Goal: Transaction & Acquisition: Purchase product/service

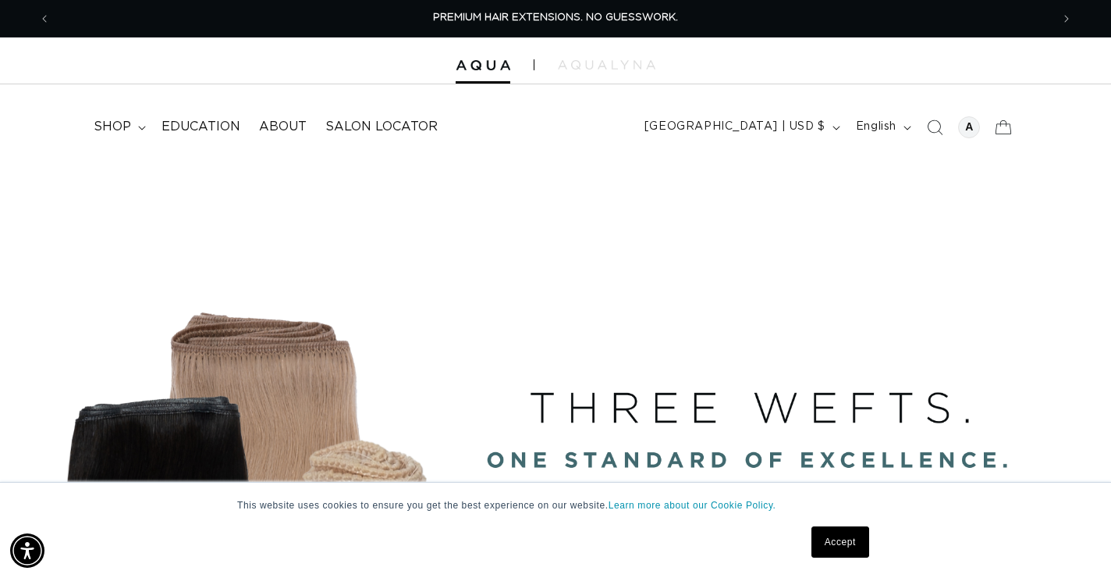
click at [844, 547] on link "Accept" at bounding box center [841, 541] width 58 height 31
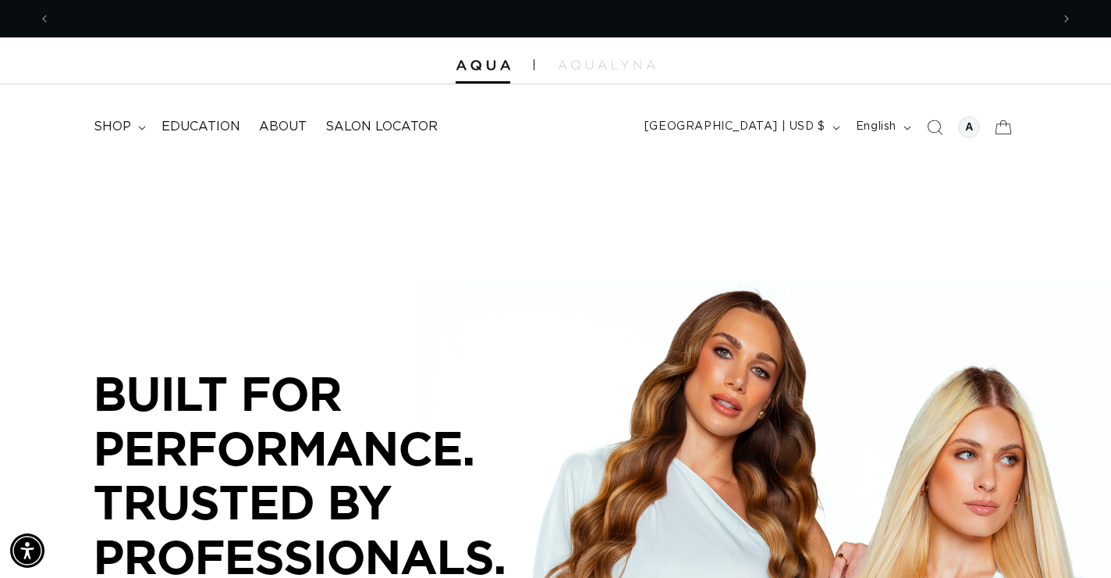
scroll to position [0, 1001]
click at [964, 123] on div at bounding box center [969, 127] width 22 height 22
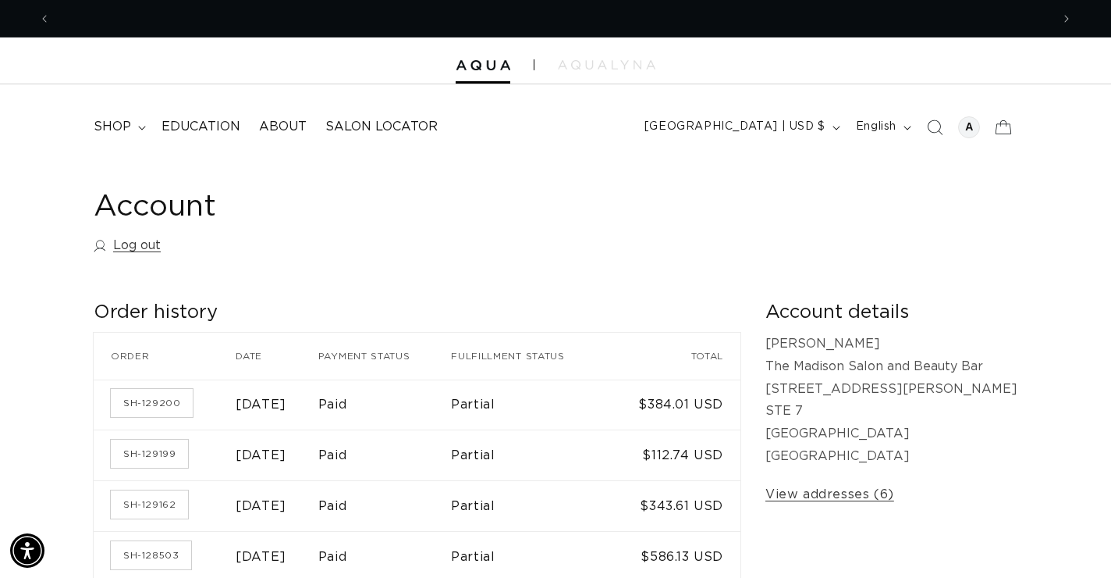
scroll to position [0, 2001]
click at [125, 129] on span "shop" at bounding box center [112, 127] width 37 height 16
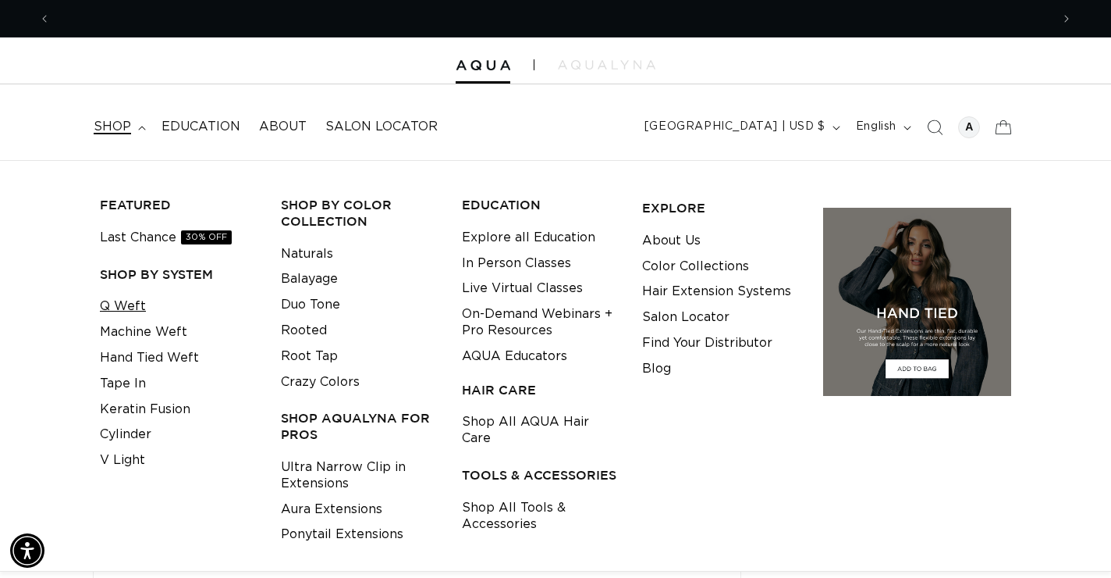
scroll to position [0, 1001]
click at [123, 304] on link "Q Weft" at bounding box center [123, 306] width 46 height 26
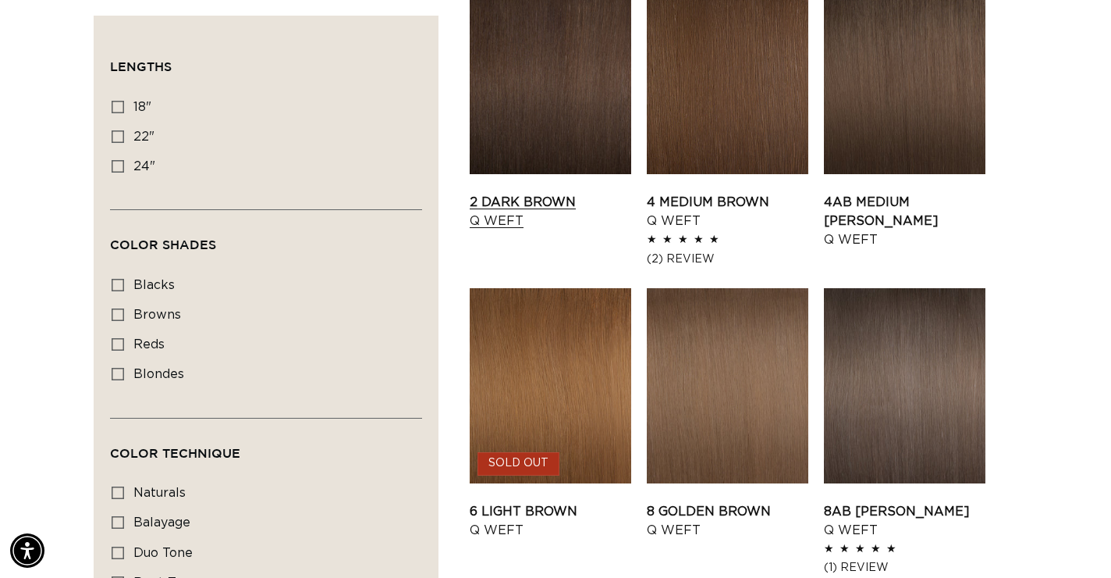
click at [549, 193] on link "2 Dark Brown Q Weft" at bounding box center [551, 211] width 162 height 37
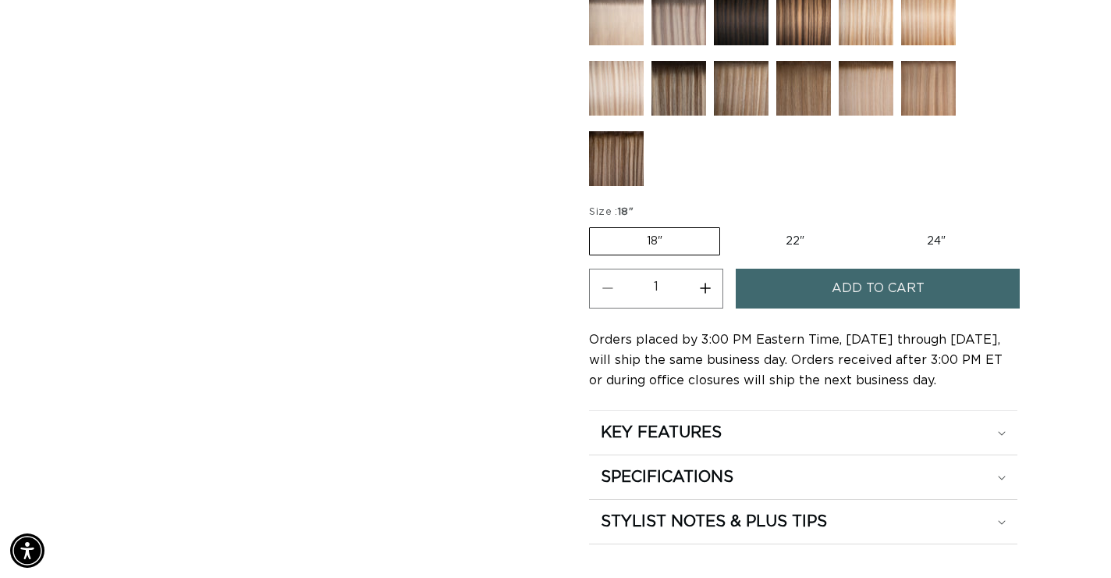
scroll to position [0, 1001]
click at [785, 233] on label "22" Variant sold out or unavailable" at bounding box center [795, 241] width 133 height 27
click at [729, 225] on input "22" Variant sold out or unavailable" at bounding box center [728, 224] width 1 height 1
radio input "true"
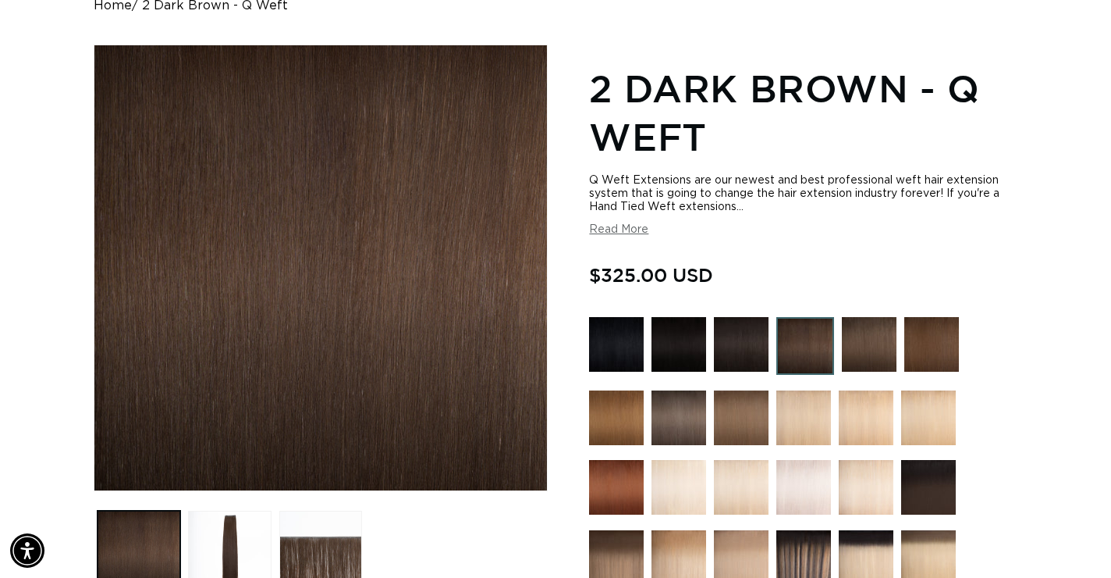
scroll to position [201, 0]
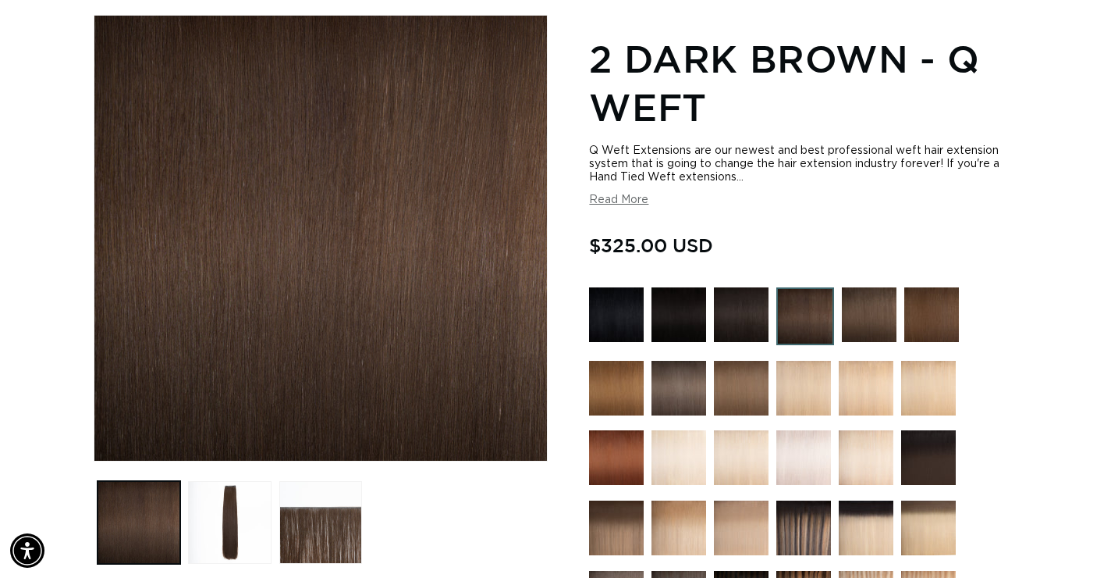
click at [825, 536] on img at bounding box center [804, 527] width 55 height 55
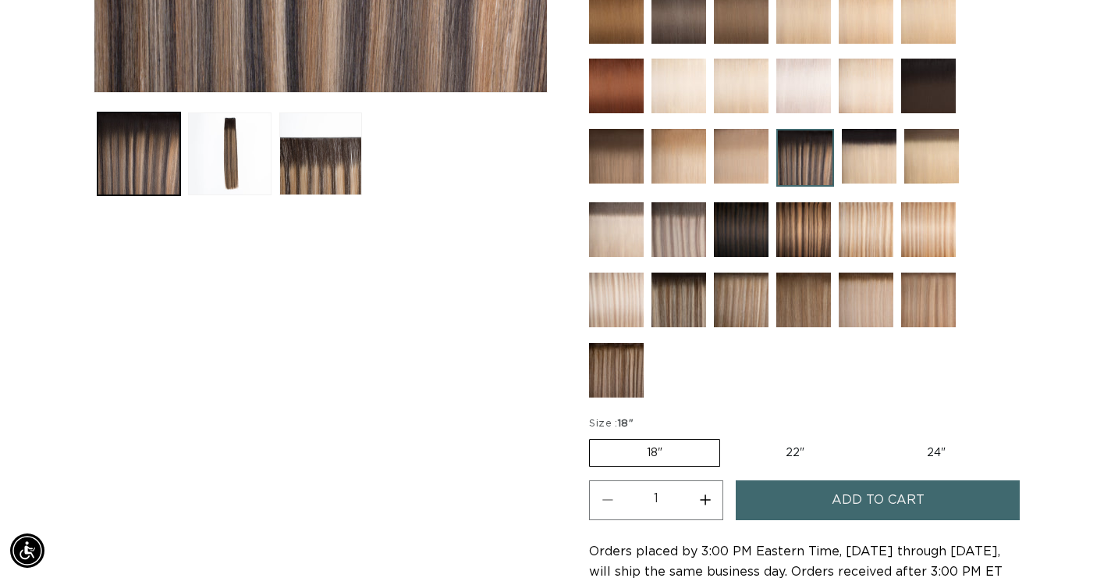
scroll to position [0, 1001]
click at [811, 461] on label "22" Variant sold out or unavailable" at bounding box center [795, 452] width 133 height 27
click at [729, 436] on input "22" Variant sold out or unavailable" at bounding box center [728, 435] width 1 height 1
radio input "true"
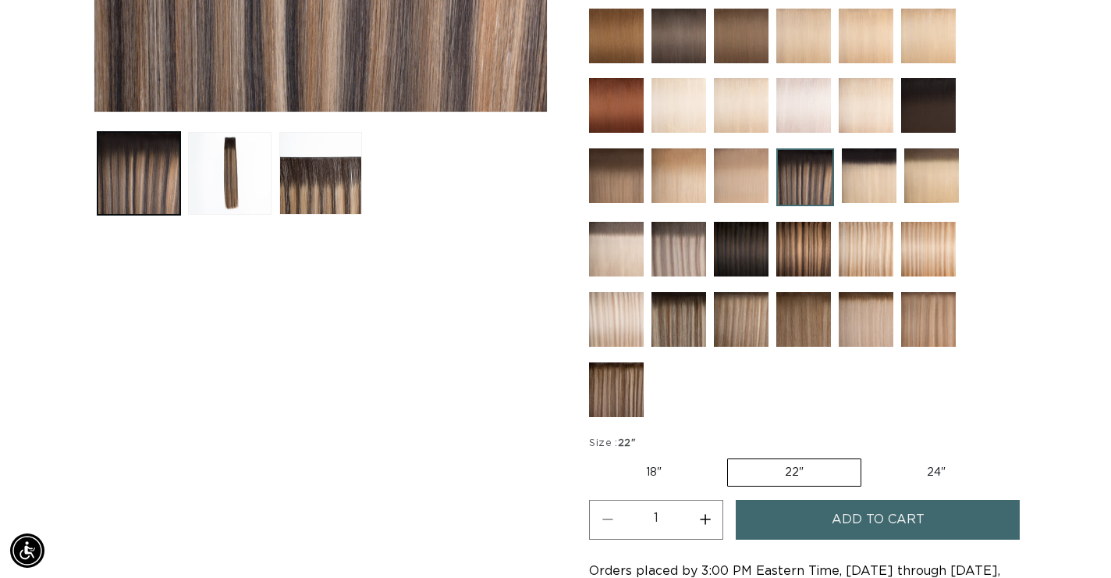
scroll to position [596, 0]
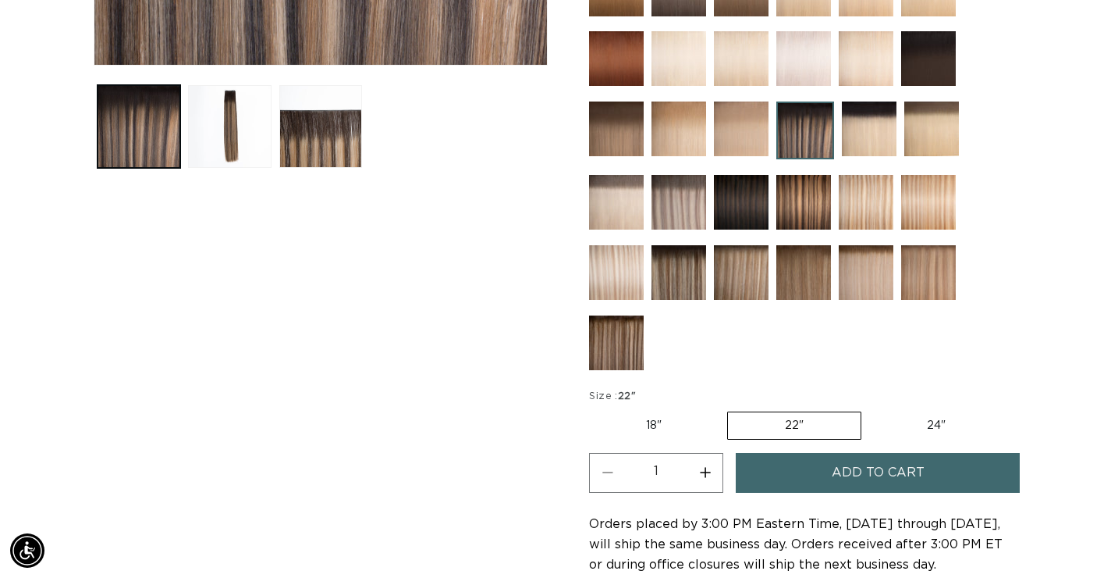
click at [933, 421] on label "24" Variant sold out or unavailable" at bounding box center [936, 425] width 133 height 27
click at [870, 409] on input "24" Variant sold out or unavailable" at bounding box center [869, 408] width 1 height 1
radio input "true"
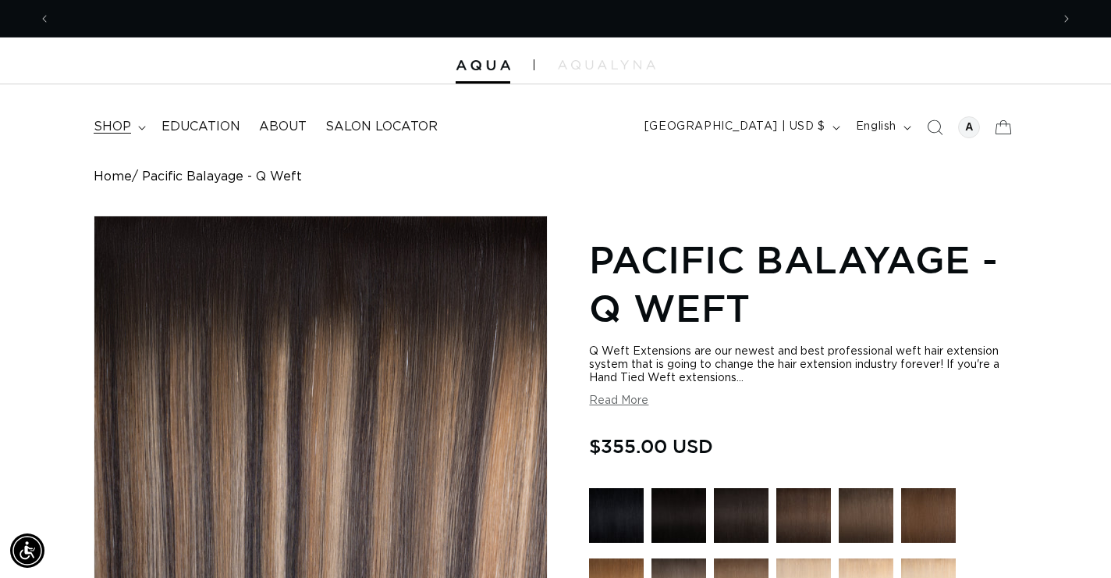
click at [118, 117] on summary "shop" at bounding box center [118, 126] width 68 height 35
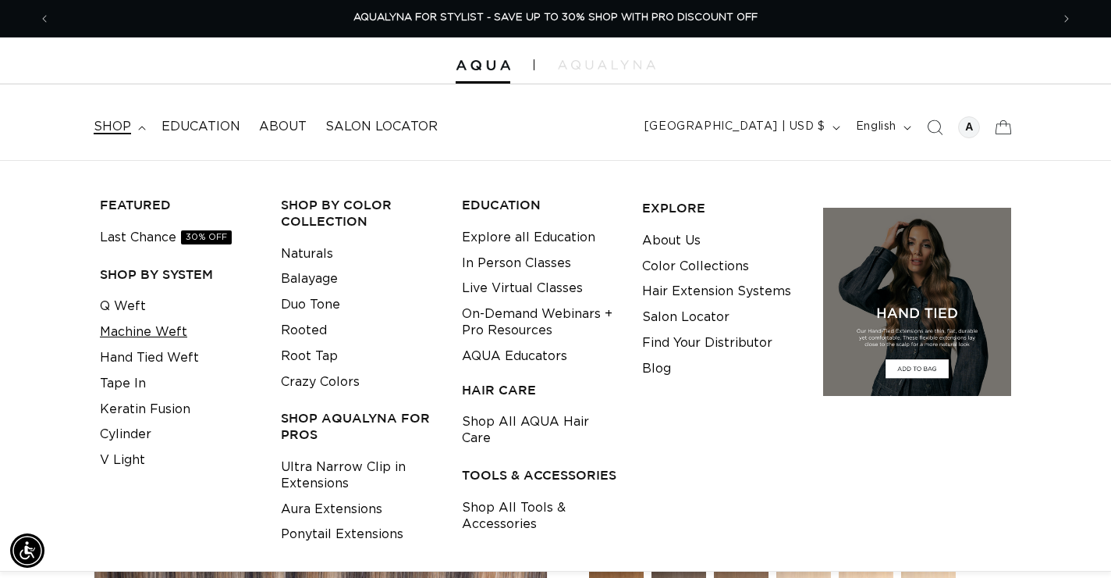
click at [148, 323] on link "Machine Weft" at bounding box center [143, 332] width 87 height 26
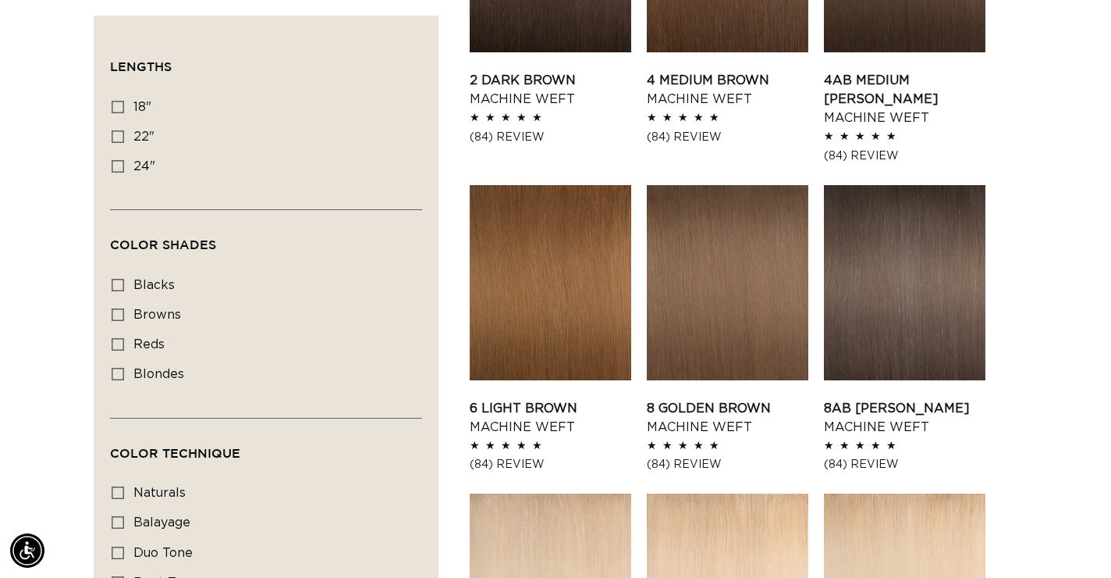
scroll to position [1021, 0]
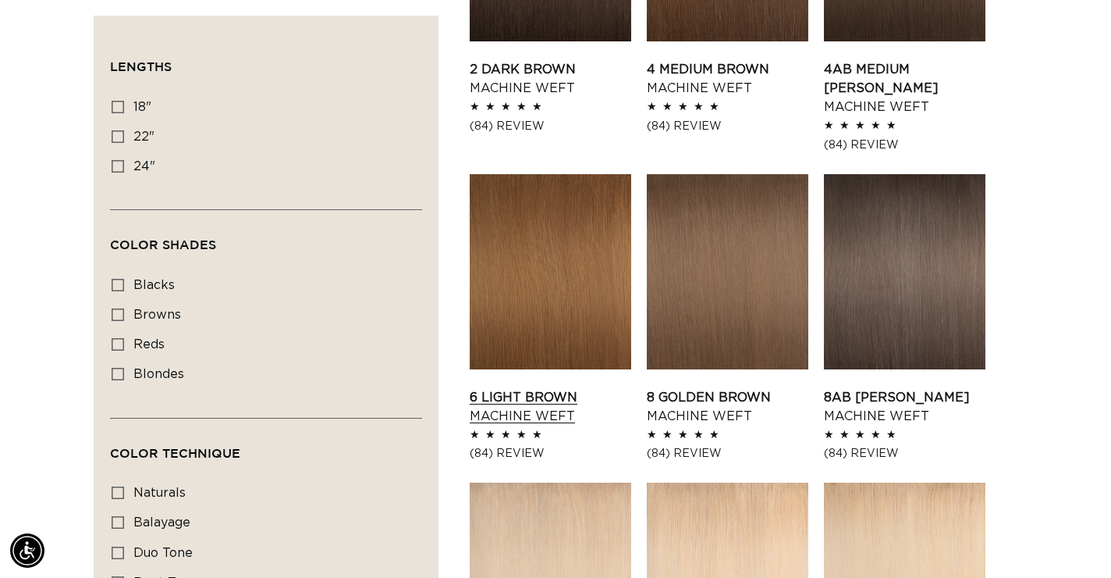
click at [582, 388] on link "6 Light Brown Machine Weft" at bounding box center [551, 406] width 162 height 37
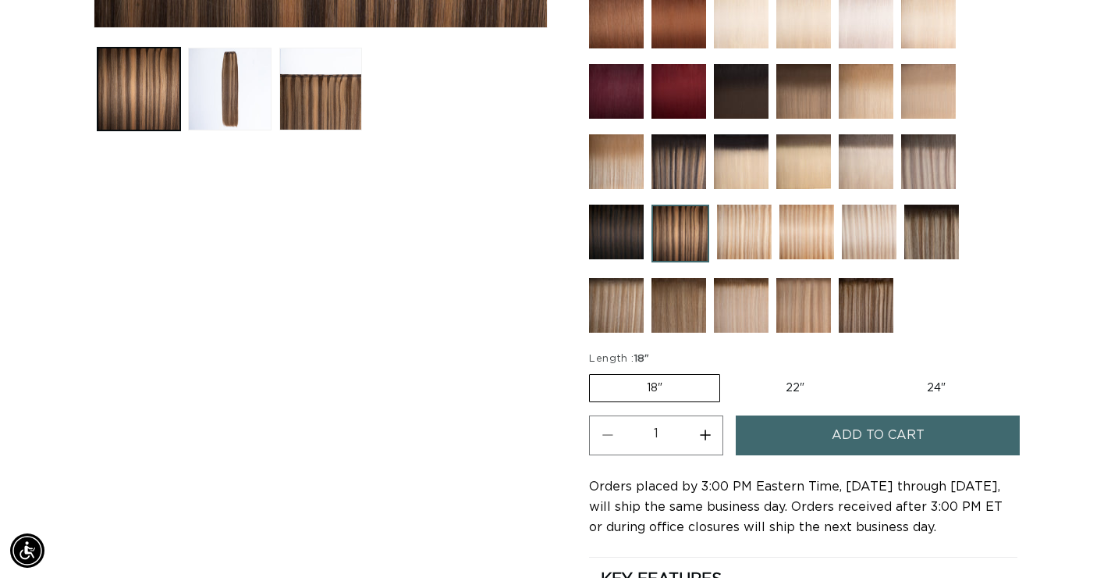
scroll to position [641, 0]
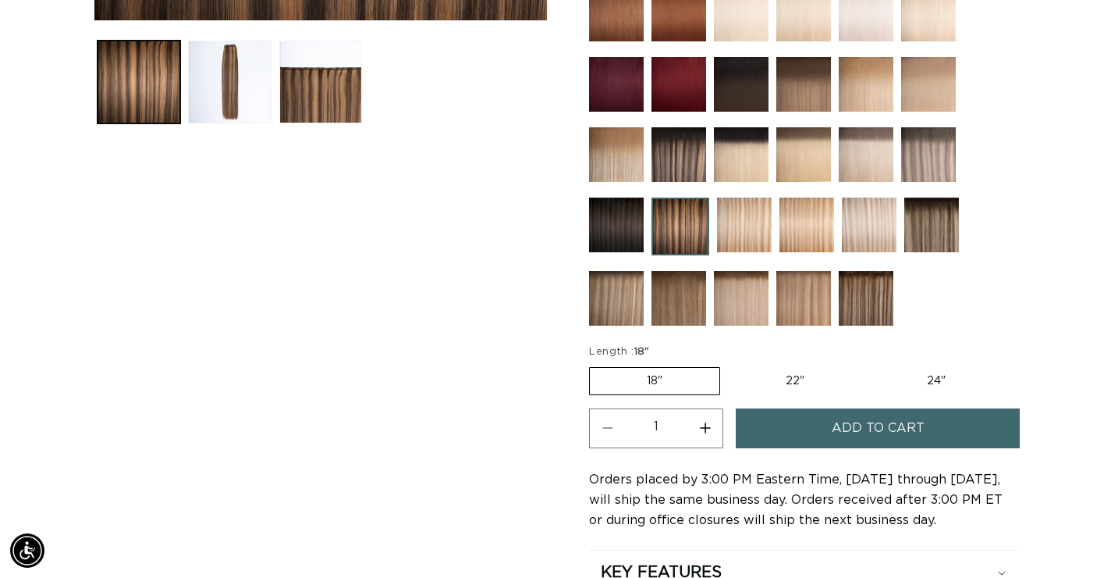
click at [790, 374] on label "22" Variant sold out or unavailable" at bounding box center [795, 381] width 133 height 27
click at [729, 364] on input "22" Variant sold out or unavailable" at bounding box center [728, 364] width 1 height 1
radio input "true"
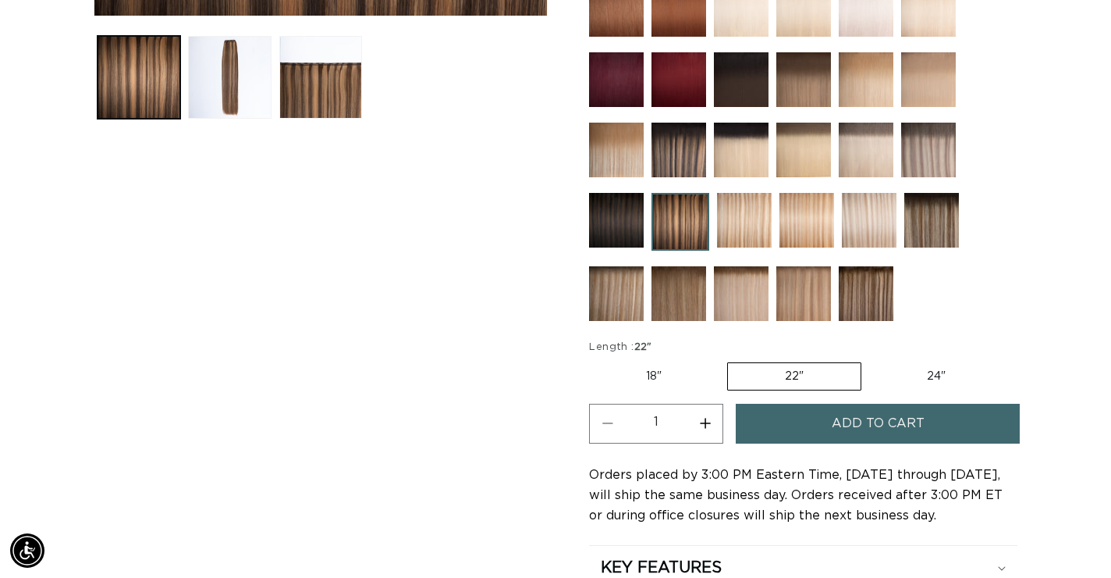
scroll to position [0, 1001]
click at [955, 372] on label "24" Variant sold out or unavailable" at bounding box center [936, 376] width 133 height 27
click at [870, 360] on input "24" Variant sold out or unavailable" at bounding box center [869, 359] width 1 height 1
radio input "true"
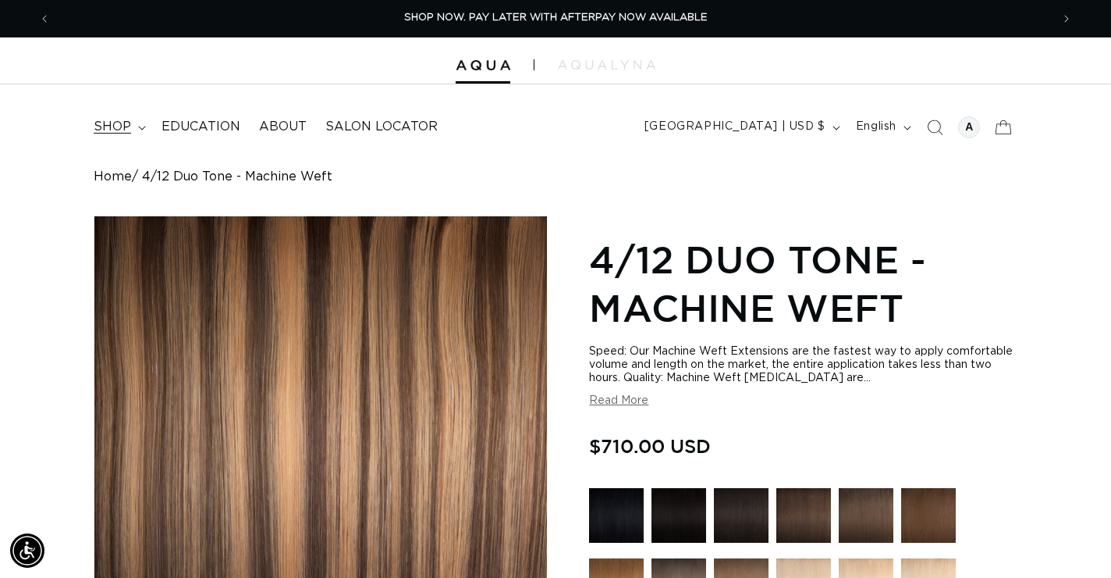
click at [119, 122] on span "shop" at bounding box center [112, 127] width 37 height 16
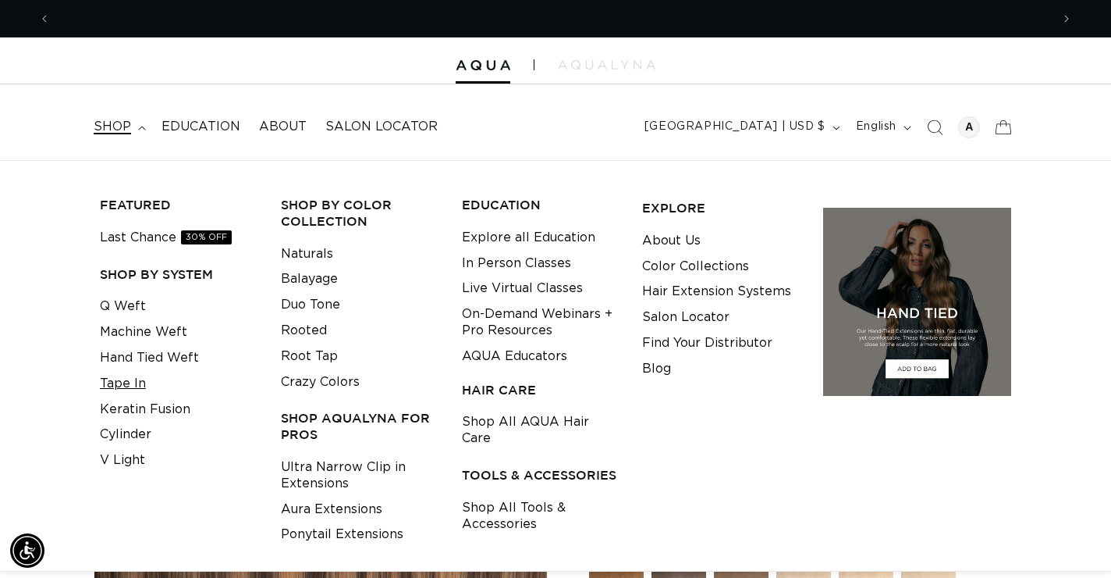
scroll to position [0, 2001]
click at [123, 382] on link "Tape In" at bounding box center [123, 384] width 46 height 26
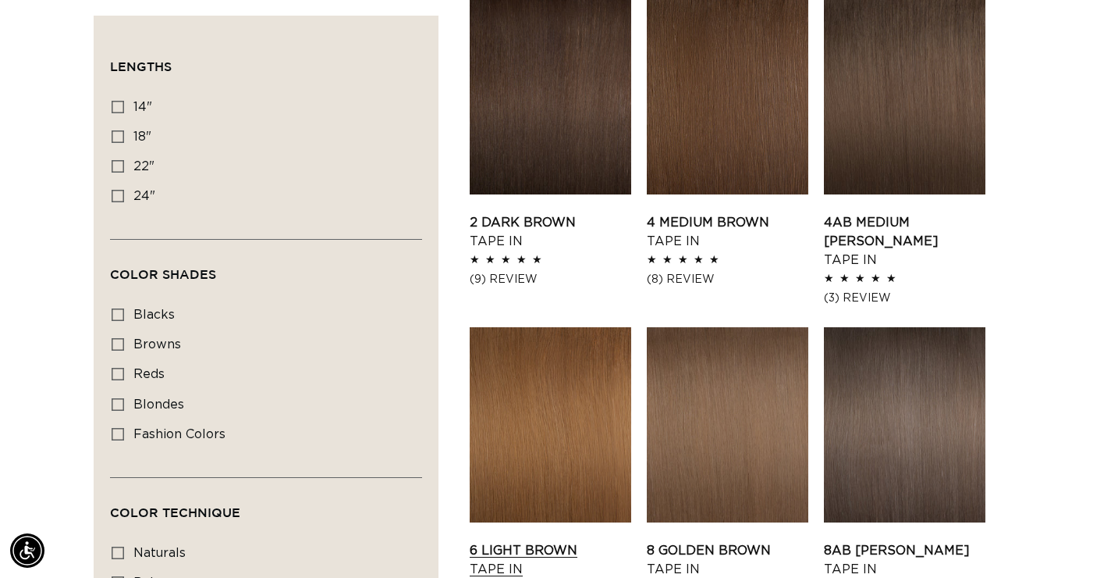
scroll to position [876, 0]
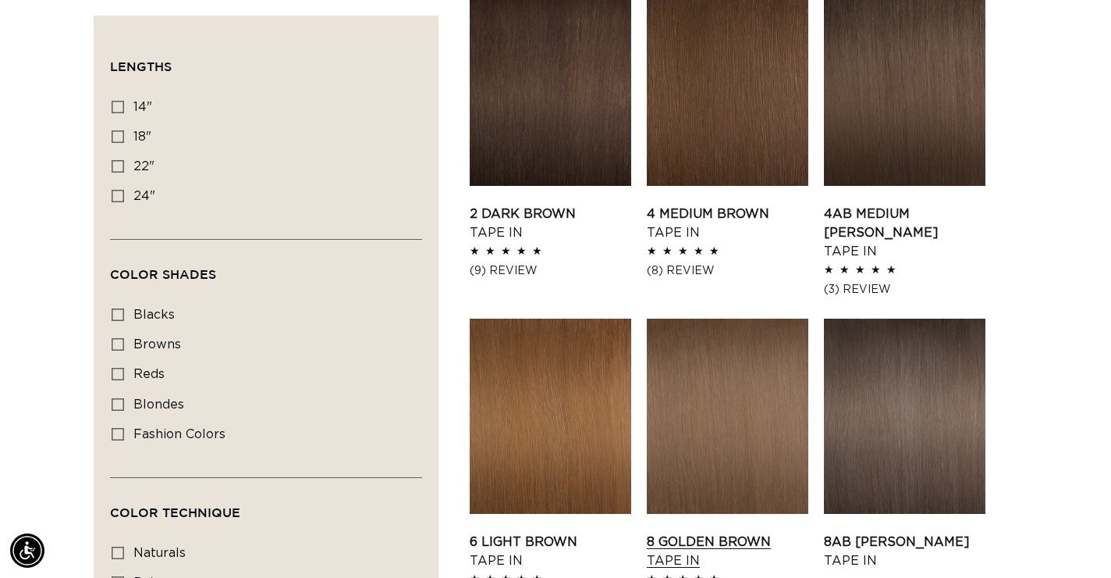
click at [750, 532] on link "8 Golden Brown Tape In" at bounding box center [728, 550] width 162 height 37
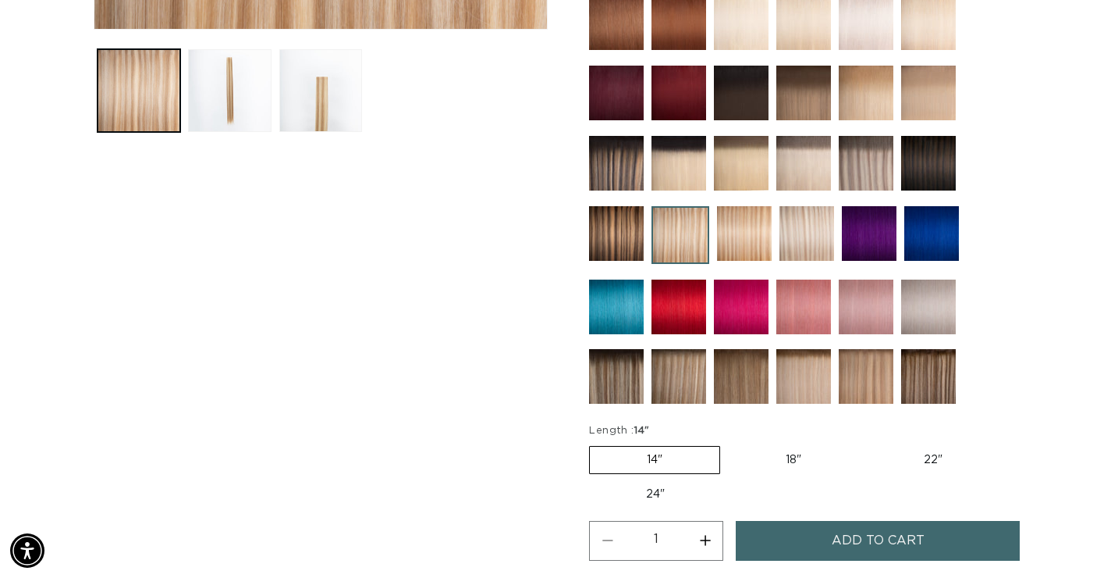
click at [755, 449] on label "18" Variant sold out or unavailable" at bounding box center [794, 459] width 130 height 27
click at [729, 443] on input "18" Variant sold out or unavailable" at bounding box center [728, 443] width 1 height 1
radio input "true"
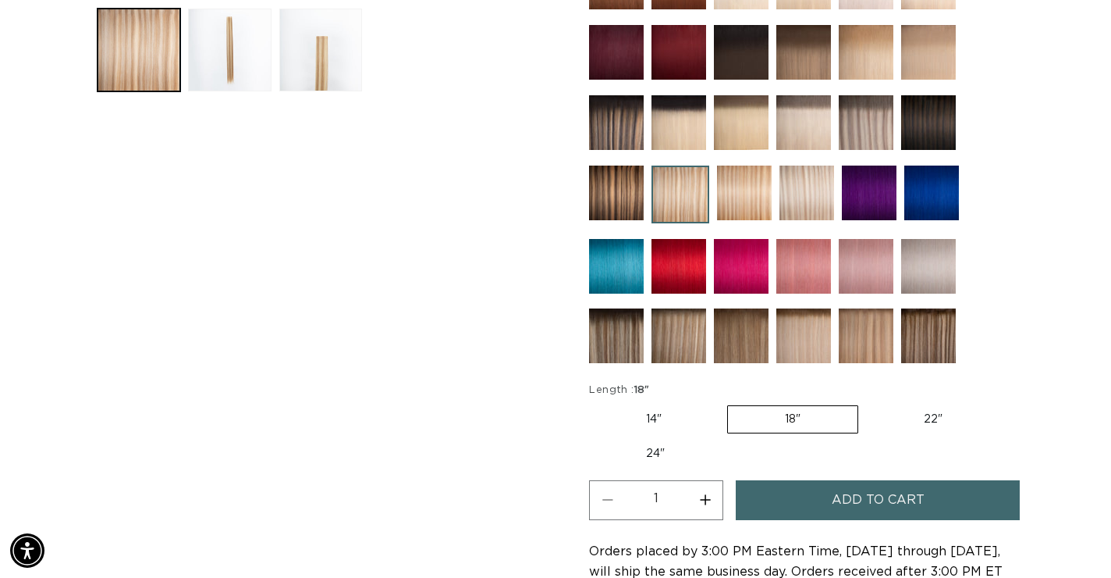
scroll to position [0, 2001]
click at [909, 412] on label "22" Variant sold out or unavailable" at bounding box center [933, 419] width 133 height 27
click at [867, 403] on input "22" Variant sold out or unavailable" at bounding box center [866, 402] width 1 height 1
radio input "true"
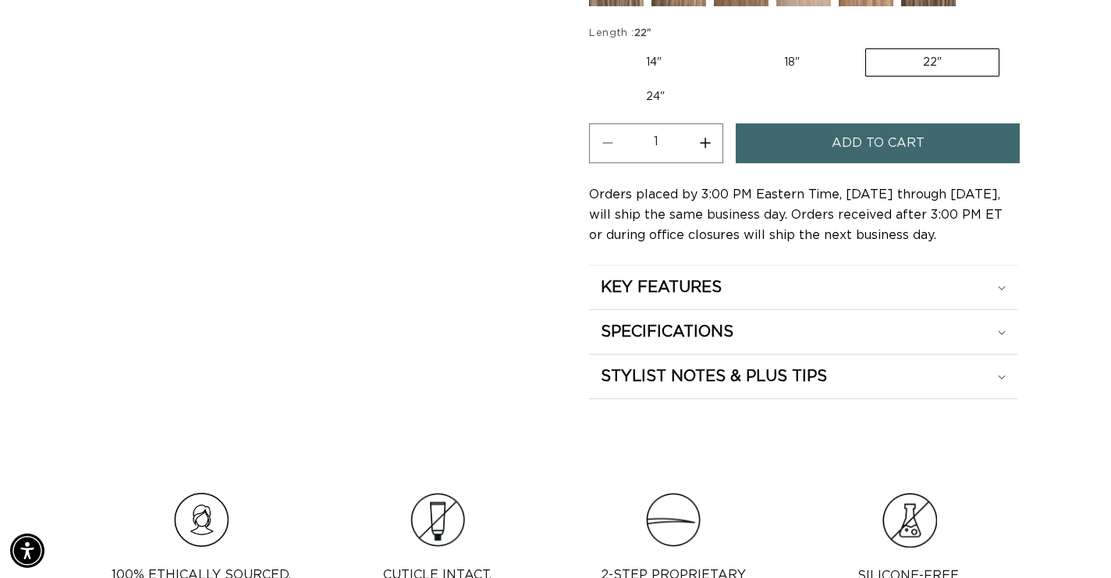
scroll to position [0, 1001]
click at [666, 98] on label "24" Variant sold out or unavailable" at bounding box center [655, 97] width 133 height 27
click at [1008, 46] on input "24" Variant sold out or unavailable" at bounding box center [1008, 45] width 1 height 1
radio input "true"
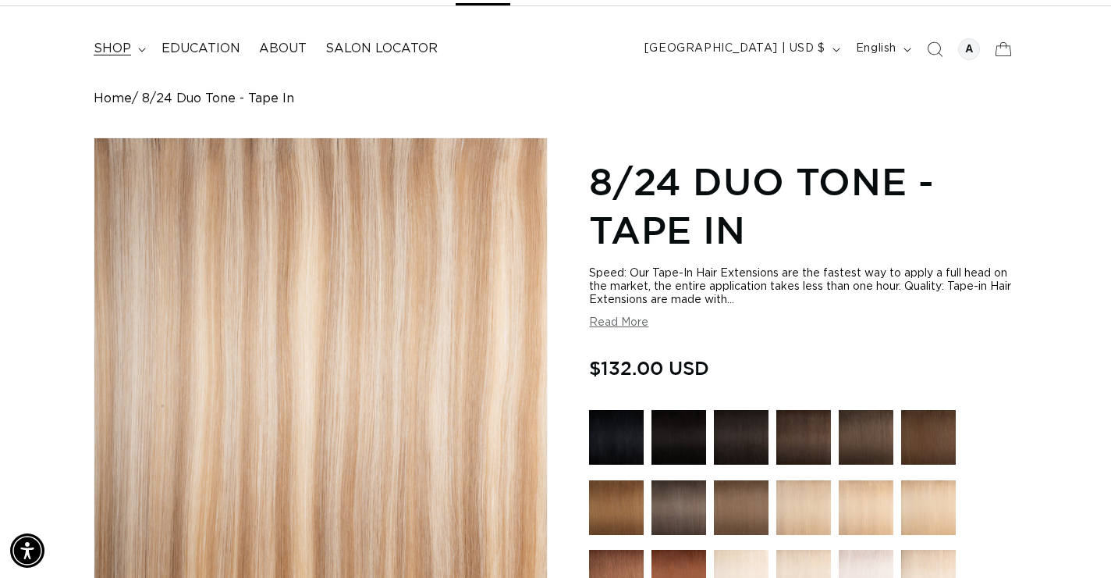
scroll to position [0, 1001]
click at [106, 52] on span "shop" at bounding box center [112, 49] width 37 height 16
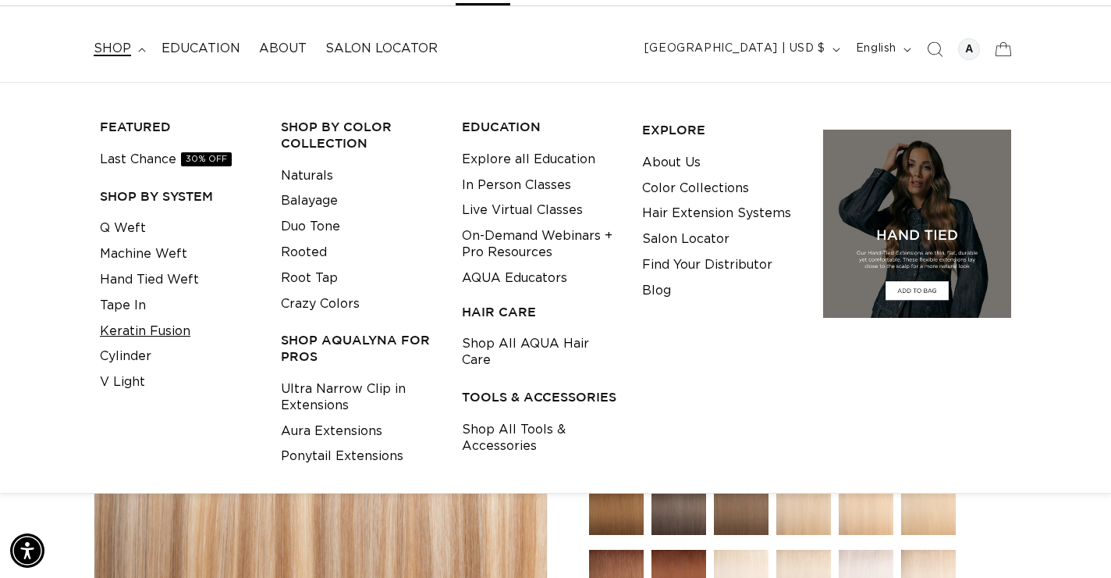
click at [137, 318] on link "Keratin Fusion" at bounding box center [145, 331] width 91 height 26
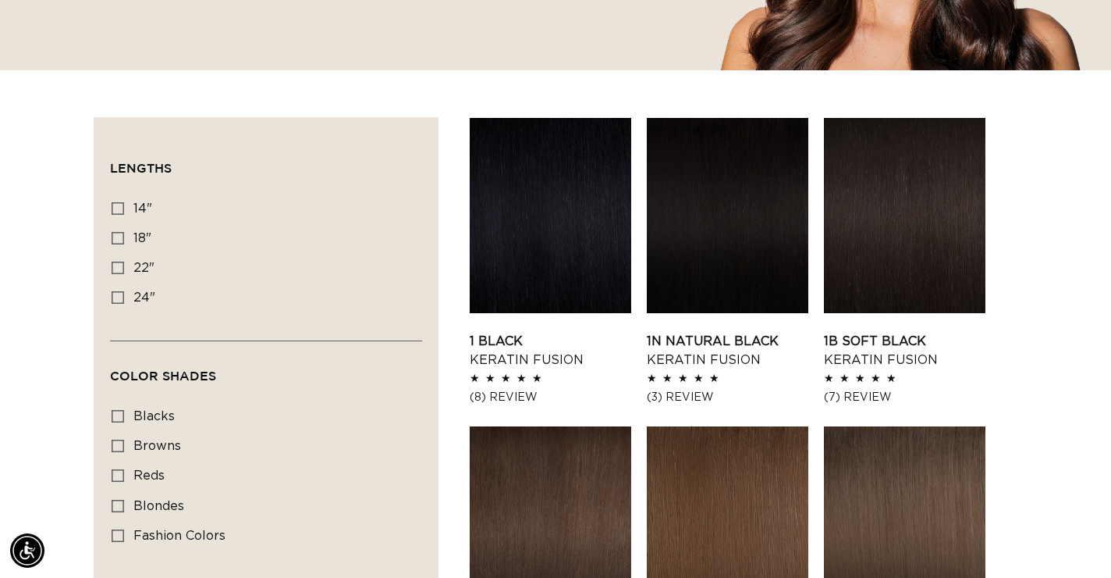
scroll to position [0, 2001]
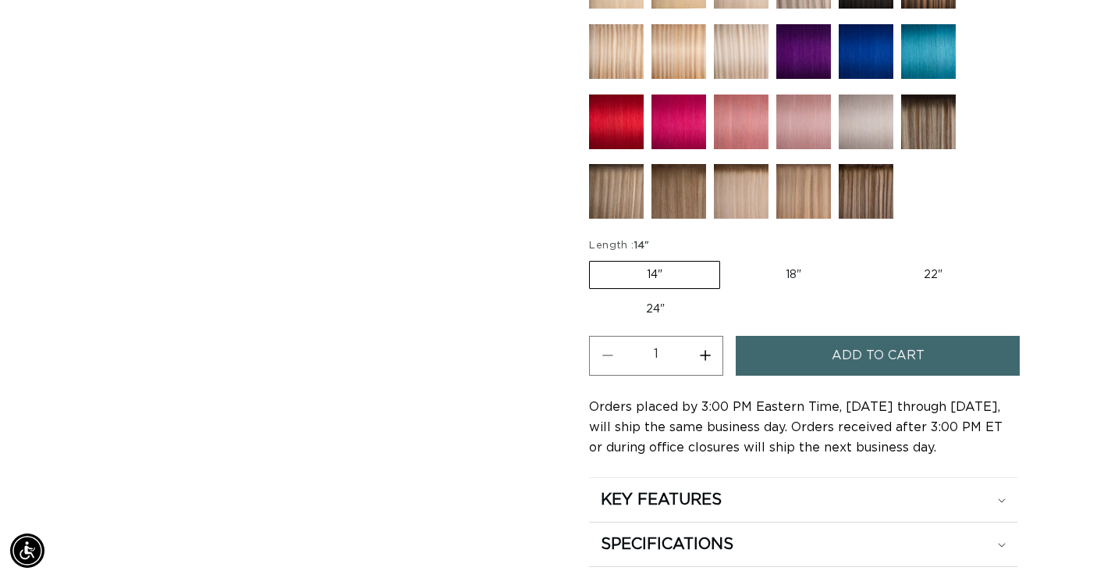
scroll to position [706, 0]
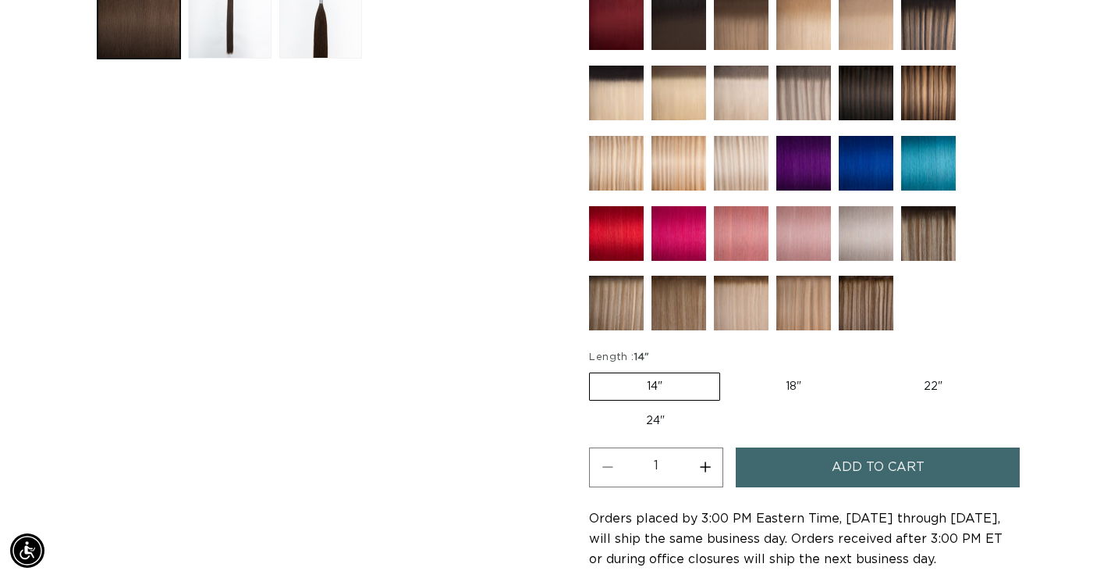
click at [805, 87] on img at bounding box center [804, 93] width 55 height 55
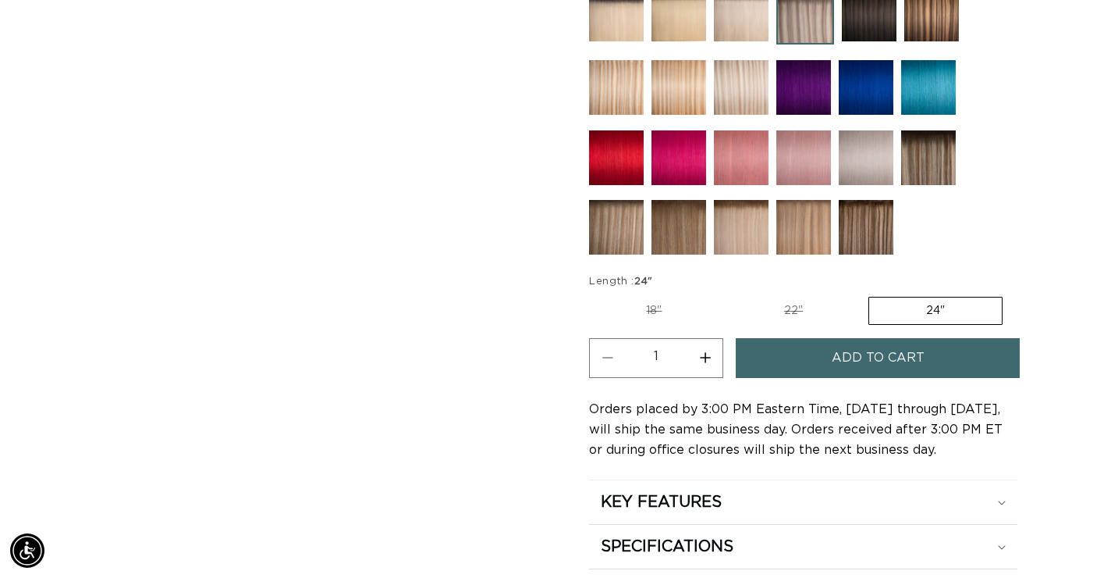
scroll to position [0, 1001]
click at [615, 83] on img at bounding box center [616, 87] width 55 height 55
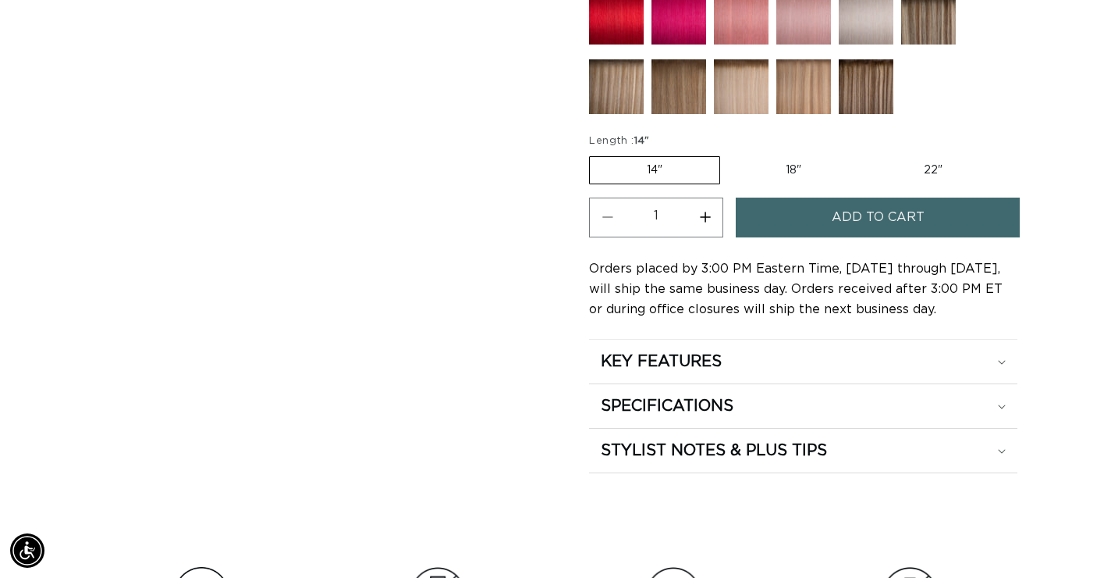
scroll to position [0, 1001]
click at [785, 157] on label "18" Variant sold out or unavailable" at bounding box center [794, 170] width 130 height 27
click at [729, 154] on input "18" Variant sold out or unavailable" at bounding box center [728, 153] width 1 height 1
radio input "true"
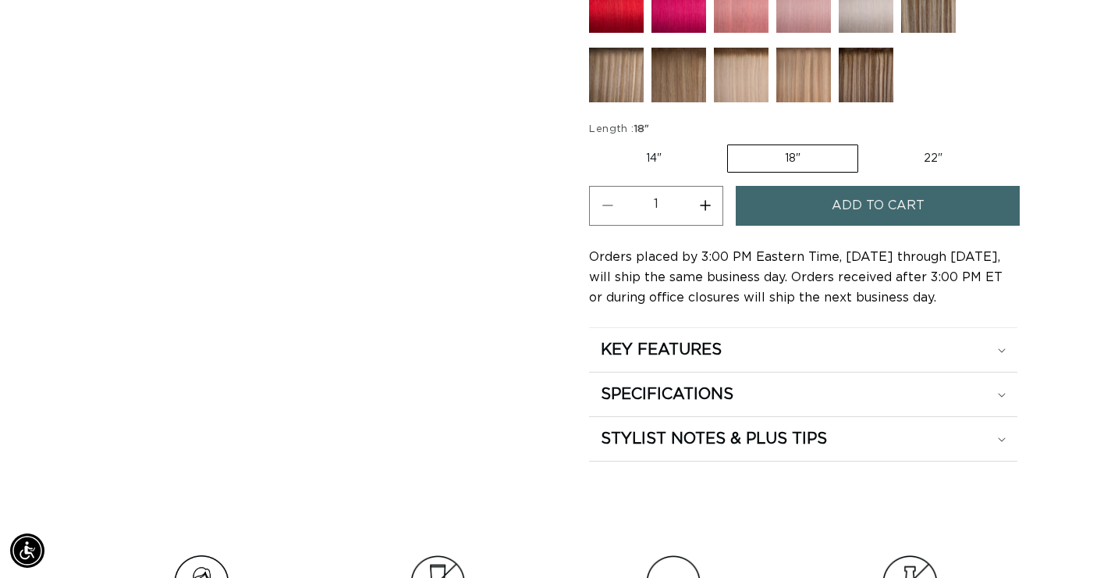
click at [926, 155] on label "22" Variant sold out or unavailable" at bounding box center [933, 158] width 133 height 27
click at [867, 142] on input "22" Variant sold out or unavailable" at bounding box center [866, 141] width 1 height 1
radio input "true"
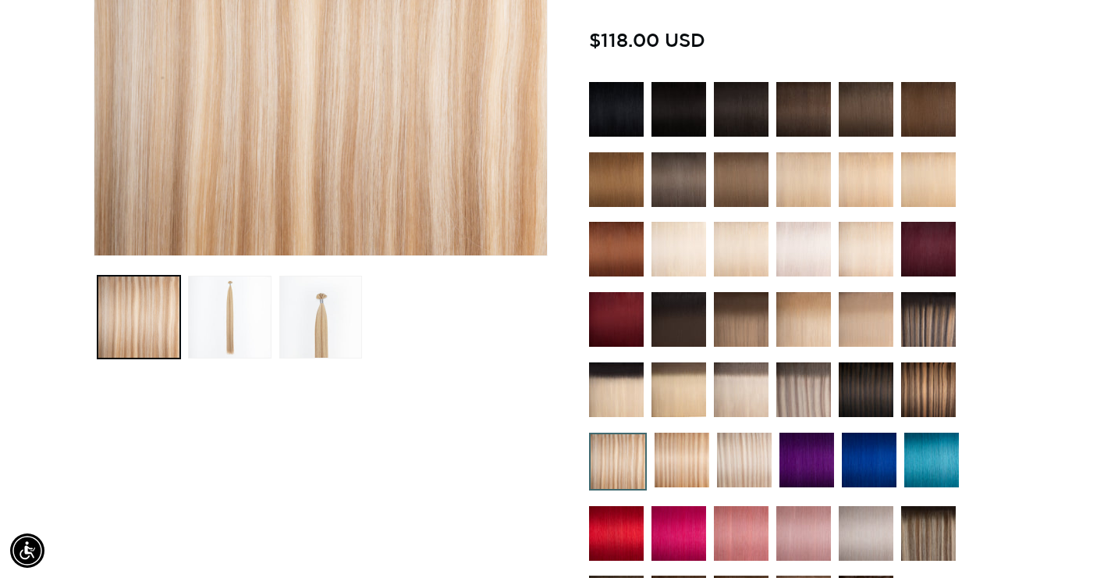
scroll to position [457, 0]
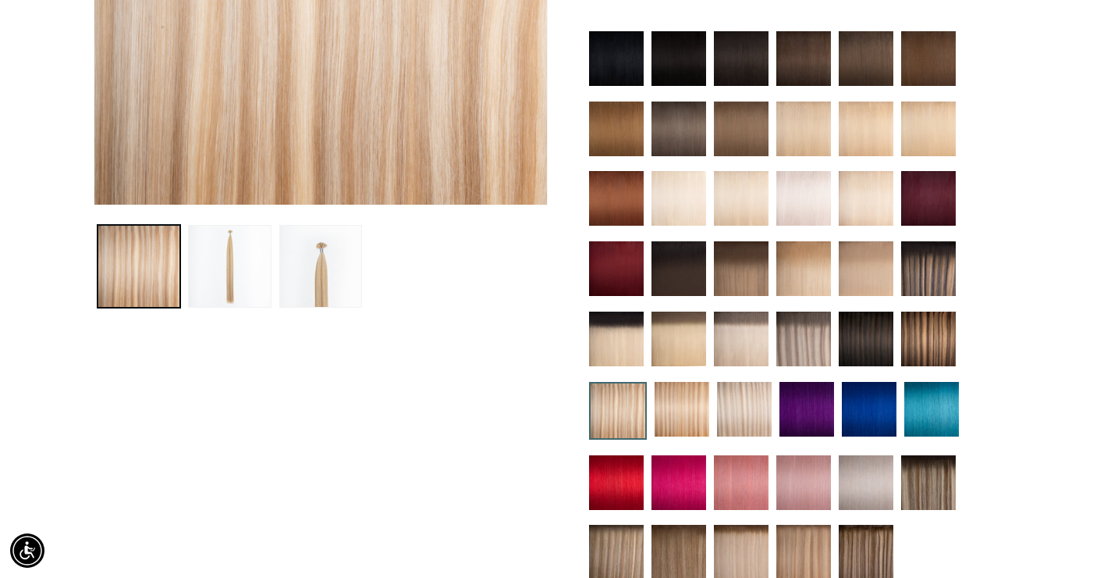
click at [695, 414] on img at bounding box center [682, 409] width 55 height 55
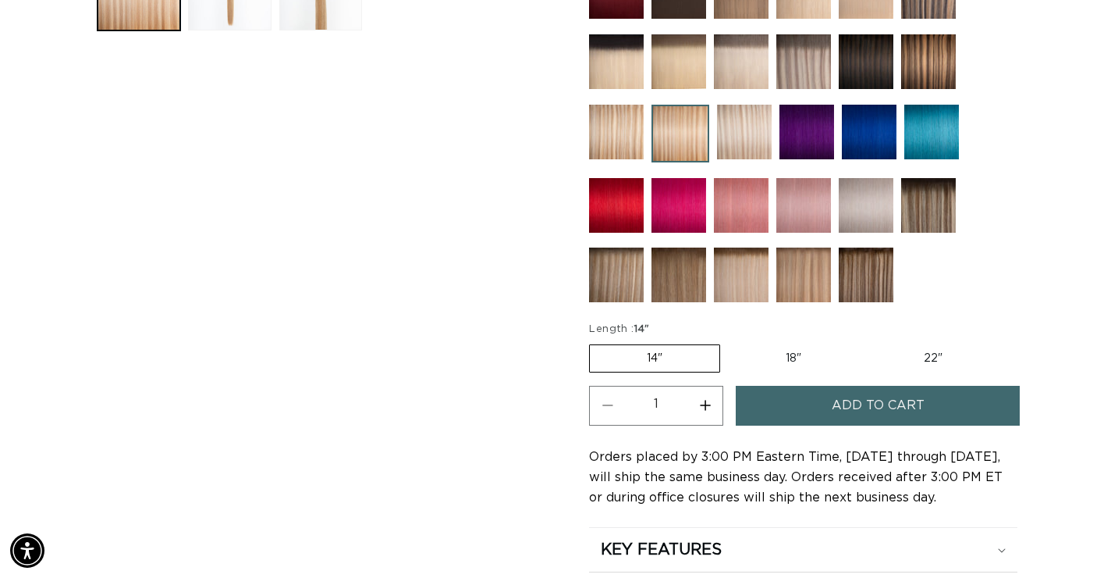
scroll to position [0, 1001]
click at [907, 353] on label "22" Variant sold out or unavailable" at bounding box center [933, 358] width 133 height 27
click at [867, 342] on input "22" Variant sold out or unavailable" at bounding box center [866, 341] width 1 height 1
radio input "true"
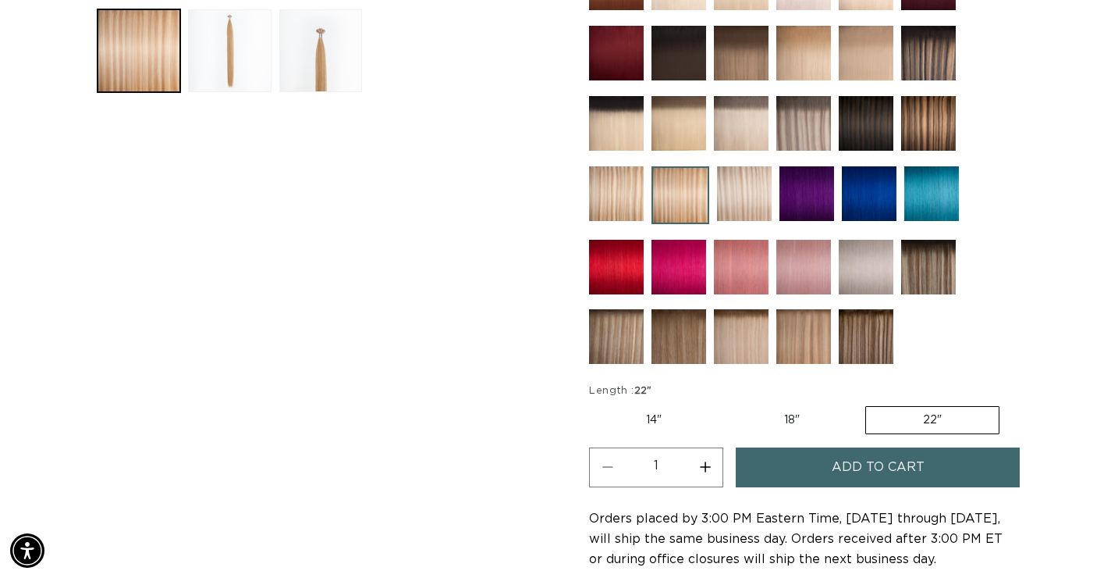
click at [947, 261] on img at bounding box center [928, 267] width 55 height 55
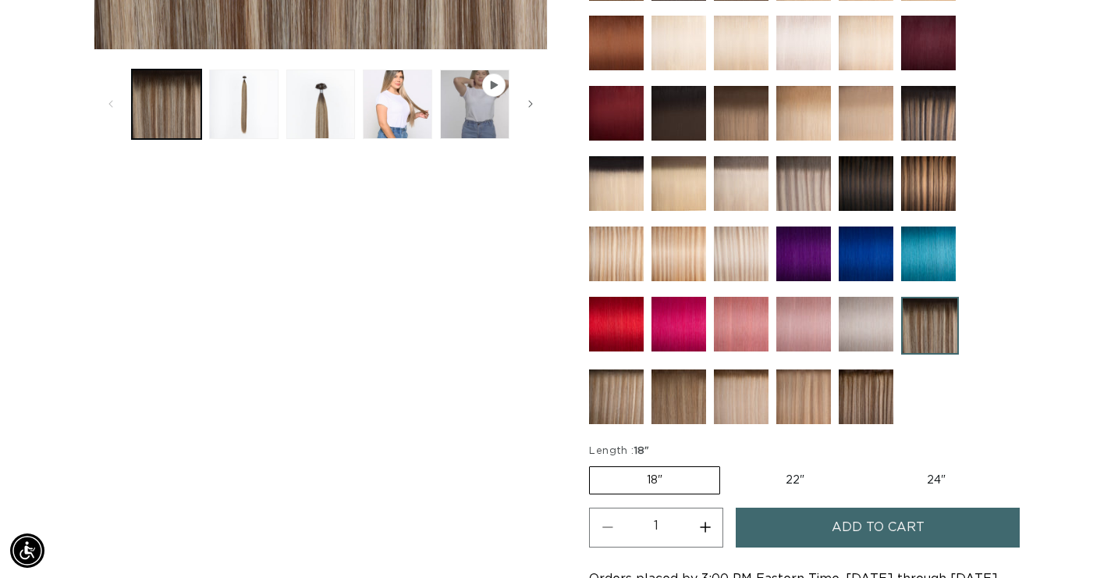
scroll to position [615, 0]
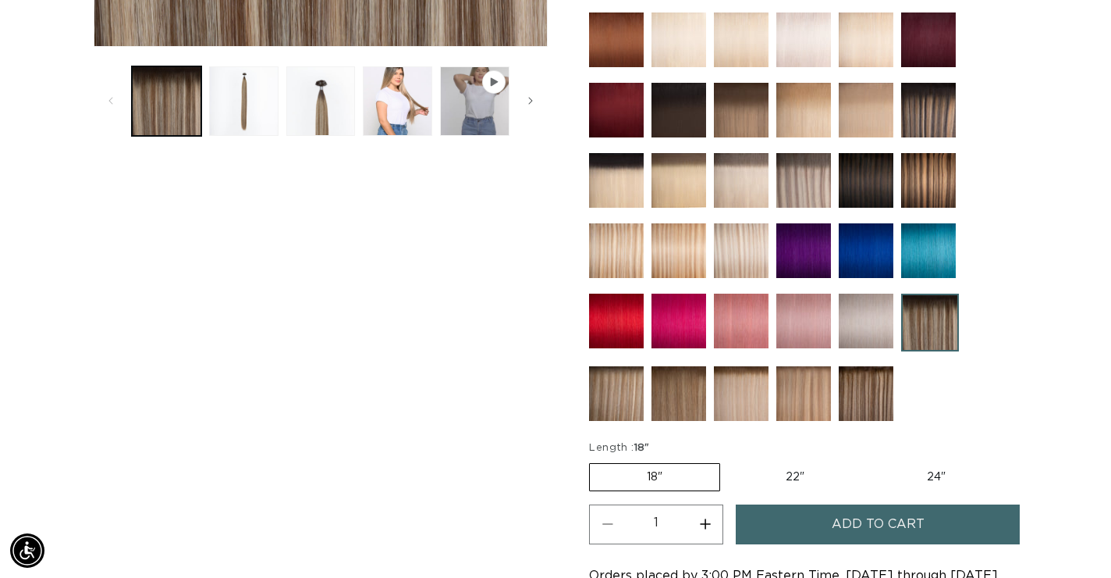
click at [915, 476] on label "24" Variant sold out or unavailable" at bounding box center [936, 477] width 133 height 27
click at [870, 460] on input "24" Variant sold out or unavailable" at bounding box center [869, 460] width 1 height 1
radio input "true"
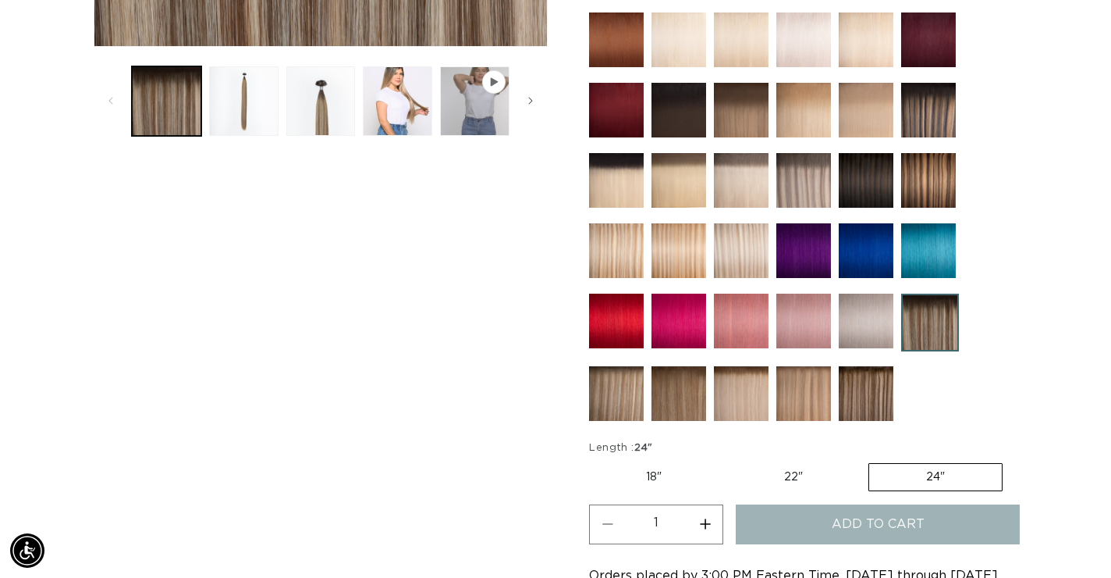
scroll to position [0, 1001]
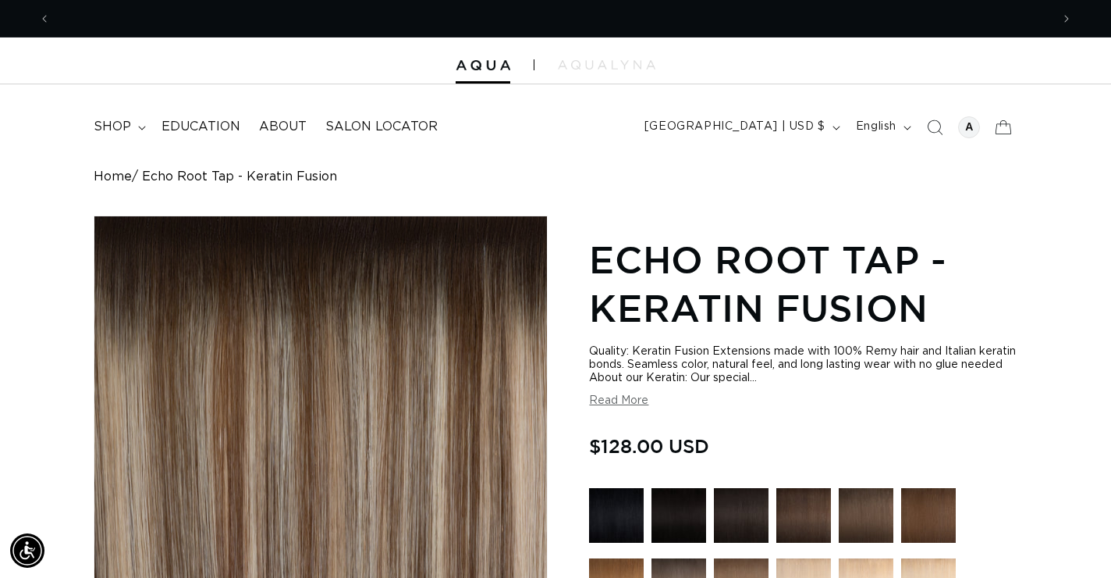
scroll to position [0, 2001]
click at [112, 132] on span "shop" at bounding box center [112, 127] width 37 height 16
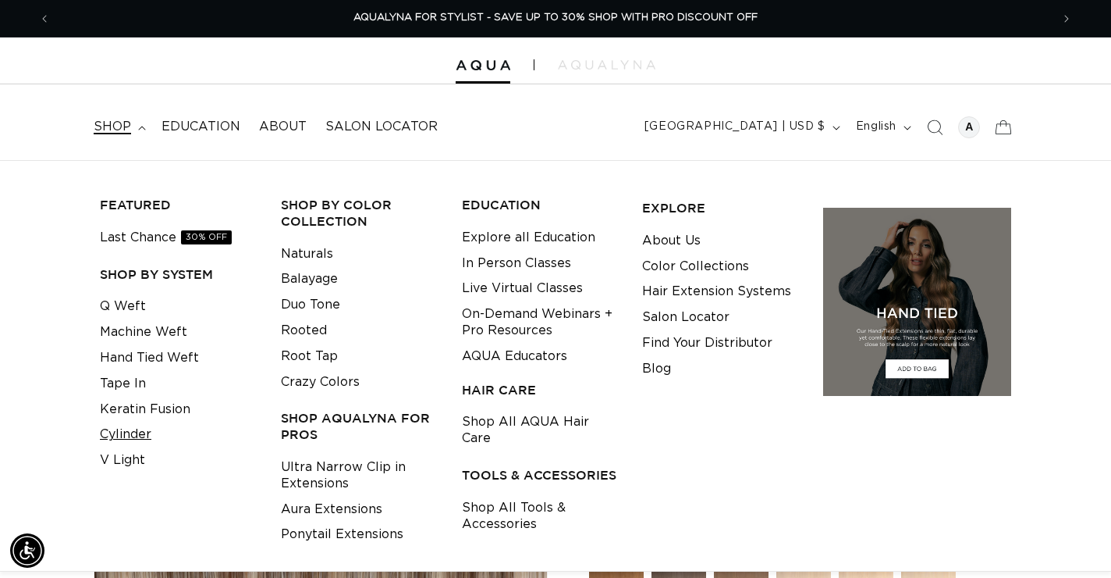
click at [146, 428] on link "Cylinder" at bounding box center [126, 434] width 52 height 26
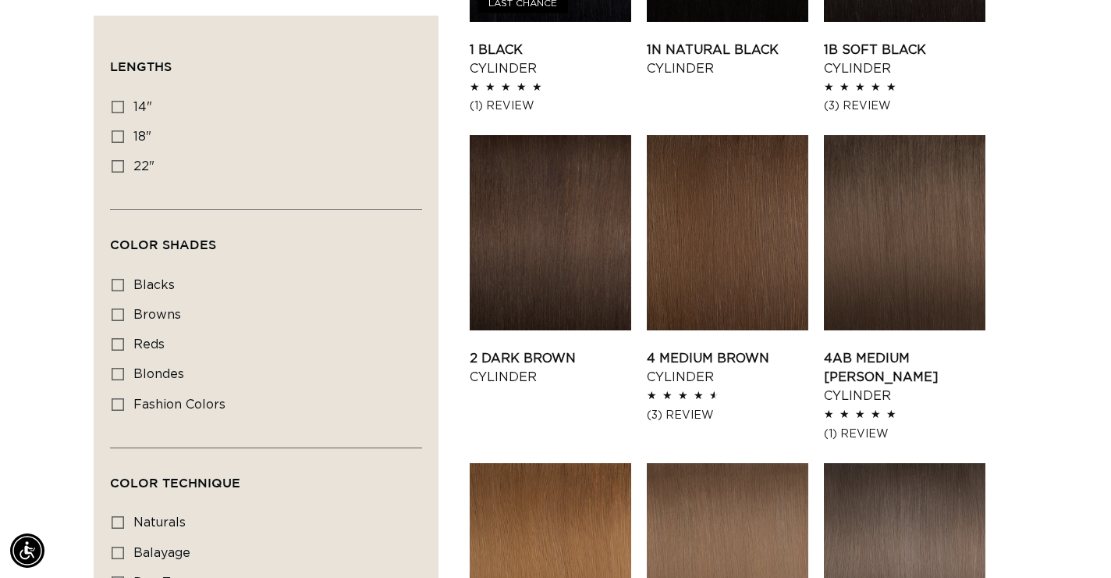
scroll to position [741, 0]
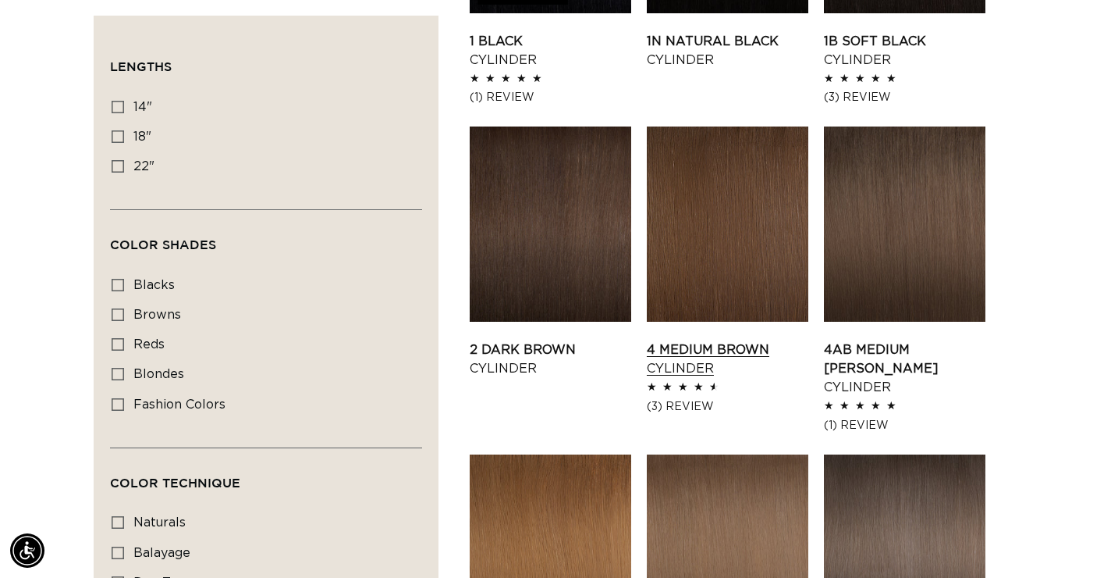
click at [738, 340] on link "4 Medium Brown Cylinder" at bounding box center [728, 358] width 162 height 37
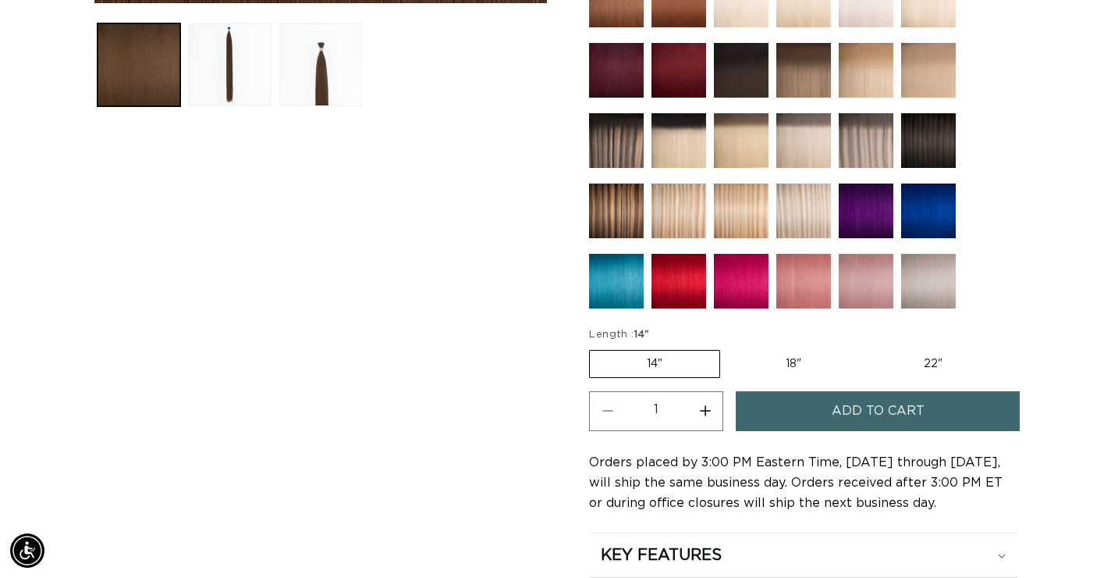
scroll to position [773, 0]
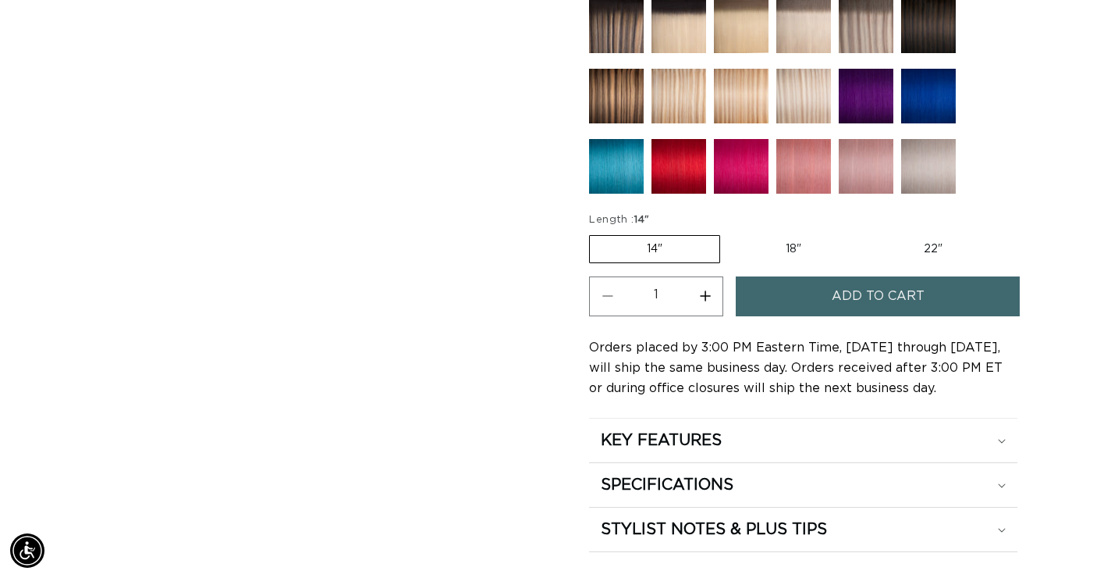
click at [793, 230] on fieldset "Length : 14" 14" Variant sold out or unavailable 18" Variant sold out or unavai…" at bounding box center [796, 238] width 414 height 52
click at [792, 251] on label "18" Variant sold out or unavailable" at bounding box center [794, 249] width 130 height 27
click at [729, 233] on input "18" Variant sold out or unavailable" at bounding box center [728, 232] width 1 height 1
radio input "true"
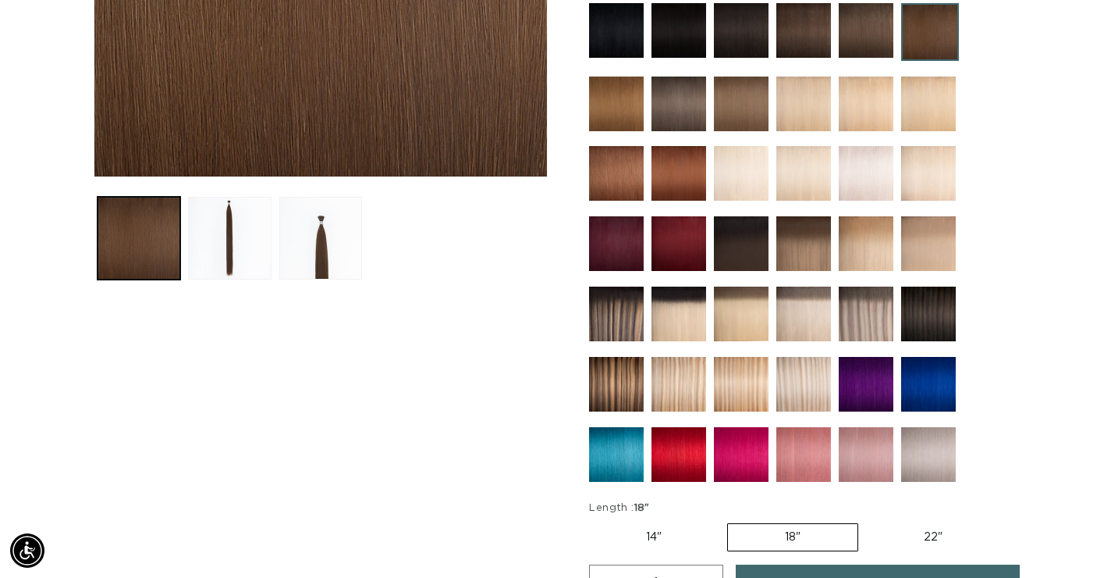
click at [921, 536] on label "22" Variant sold out or unavailable" at bounding box center [933, 537] width 133 height 27
click at [867, 521] on input "22" Variant sold out or unavailable" at bounding box center [866, 520] width 1 height 1
radio input "true"
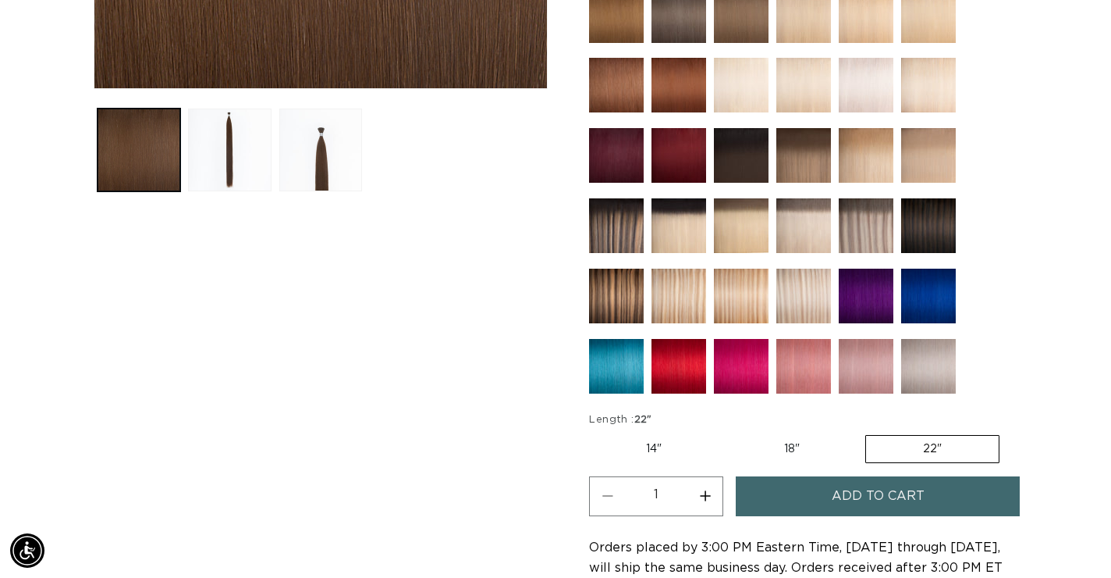
scroll to position [0, 2001]
click at [585, 290] on div "Skip to product information Open media 1 in modal Open media 2 in modal Open me…" at bounding box center [556, 197] width 924 height 1109
click at [606, 299] on img at bounding box center [616, 295] width 55 height 55
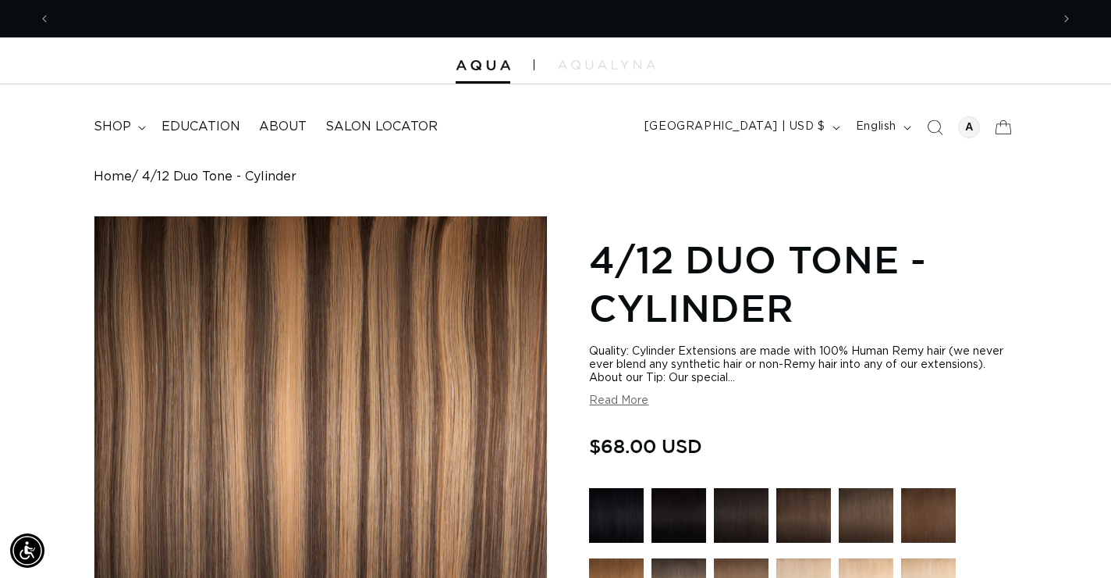
scroll to position [0, 1001]
click at [935, 0] on link "SHOP NOW. PAY LATER WITH AFTERPAY NOW AVAILABLE" at bounding box center [556, 18] width 988 height 37
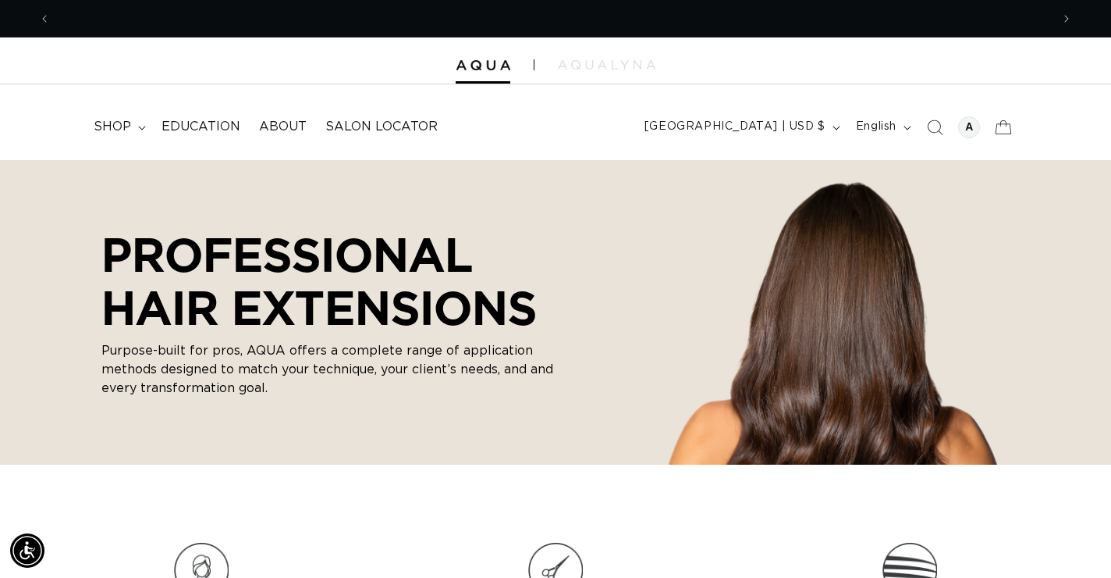
scroll to position [0, 2001]
